Goal: Information Seeking & Learning: Learn about a topic

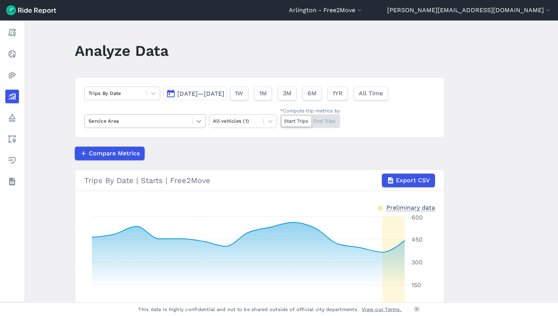
click at [198, 119] on icon at bounding box center [199, 121] width 8 height 8
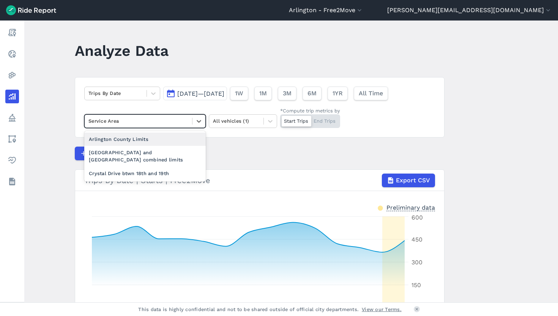
click at [129, 137] on div "Arlington County Limits" at bounding box center [144, 138] width 121 height 13
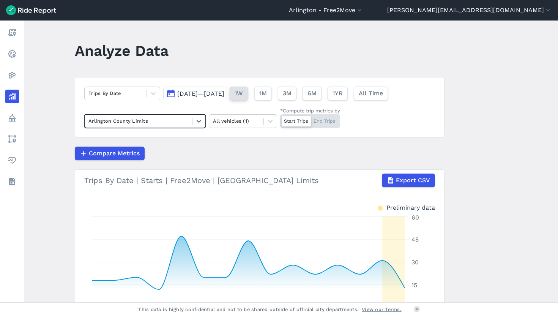
click at [243, 91] on span "1W" at bounding box center [238, 93] width 8 height 9
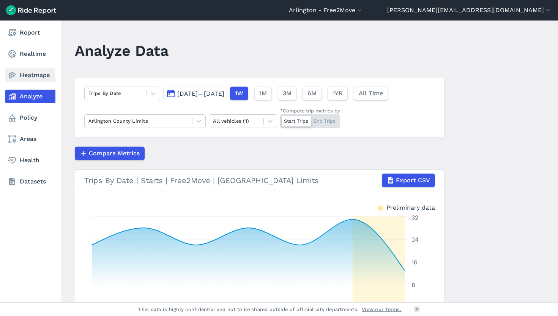
click at [14, 74] on icon at bounding box center [12, 75] width 9 height 9
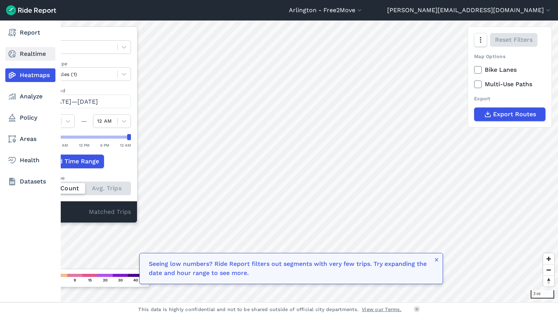
click at [26, 51] on link "Realtime" at bounding box center [30, 54] width 50 height 14
